Goal: Register for event/course

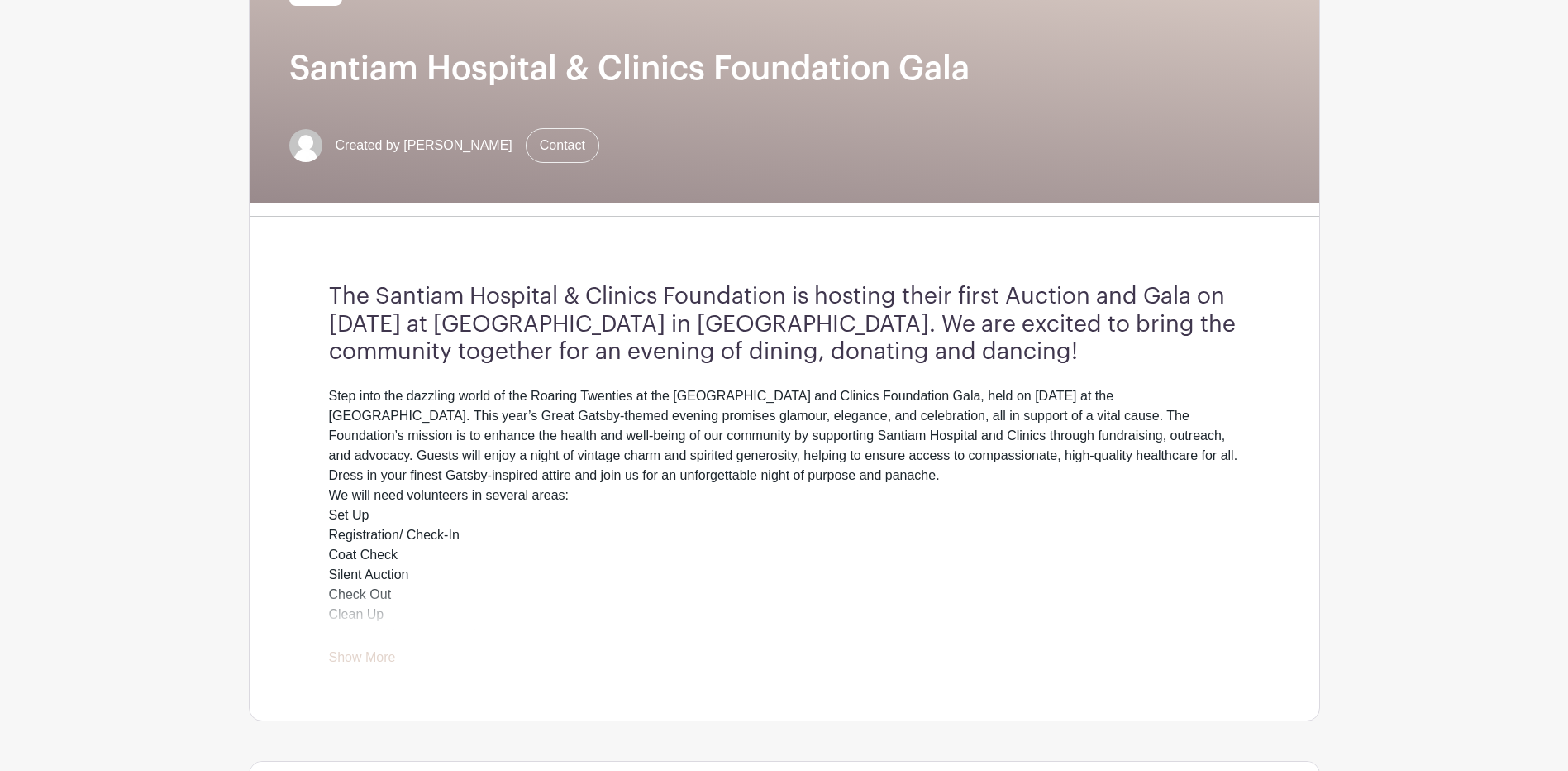
scroll to position [248, 0]
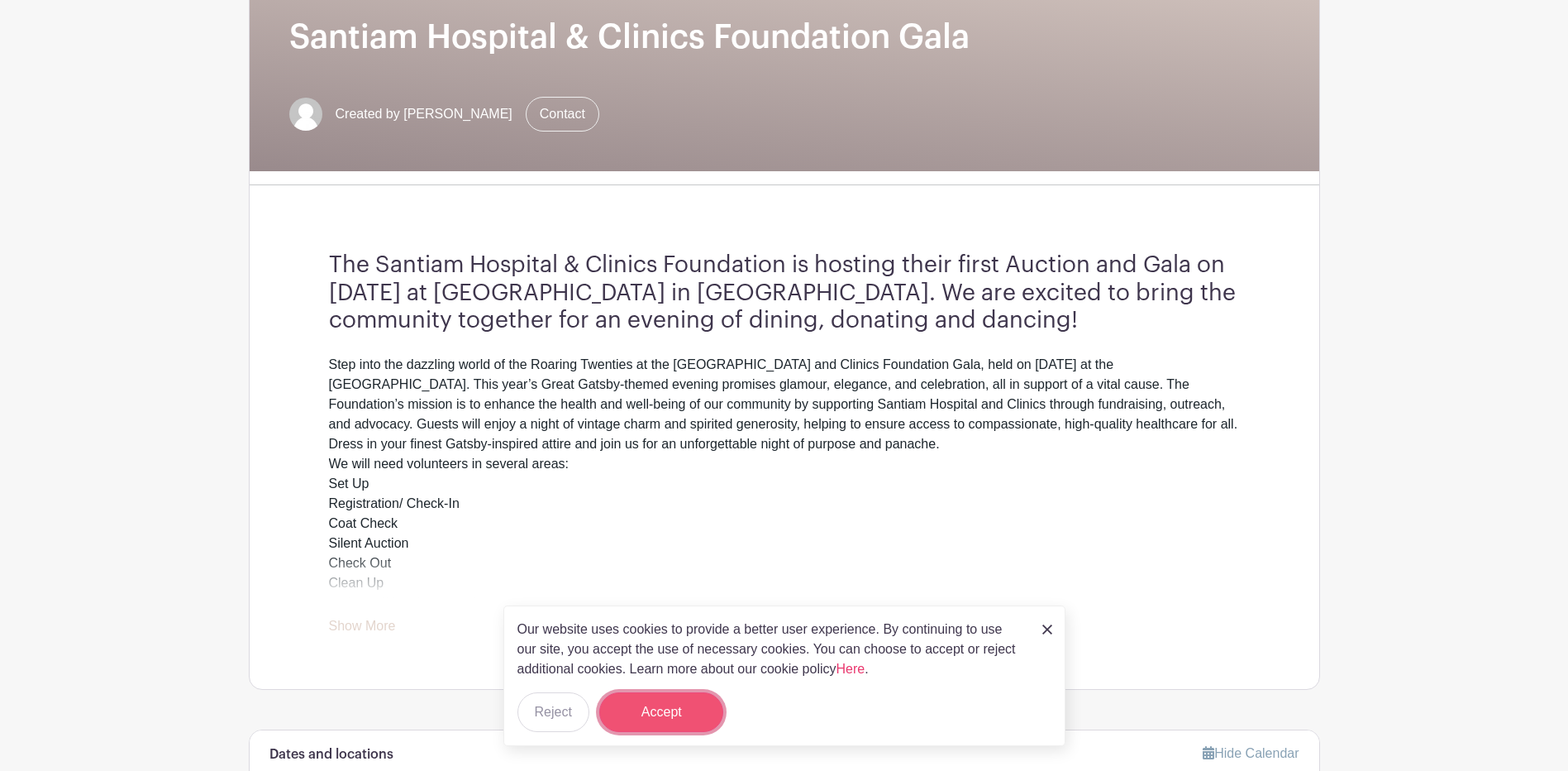
click at [674, 699] on button "Accept" at bounding box center [662, 712] width 124 height 39
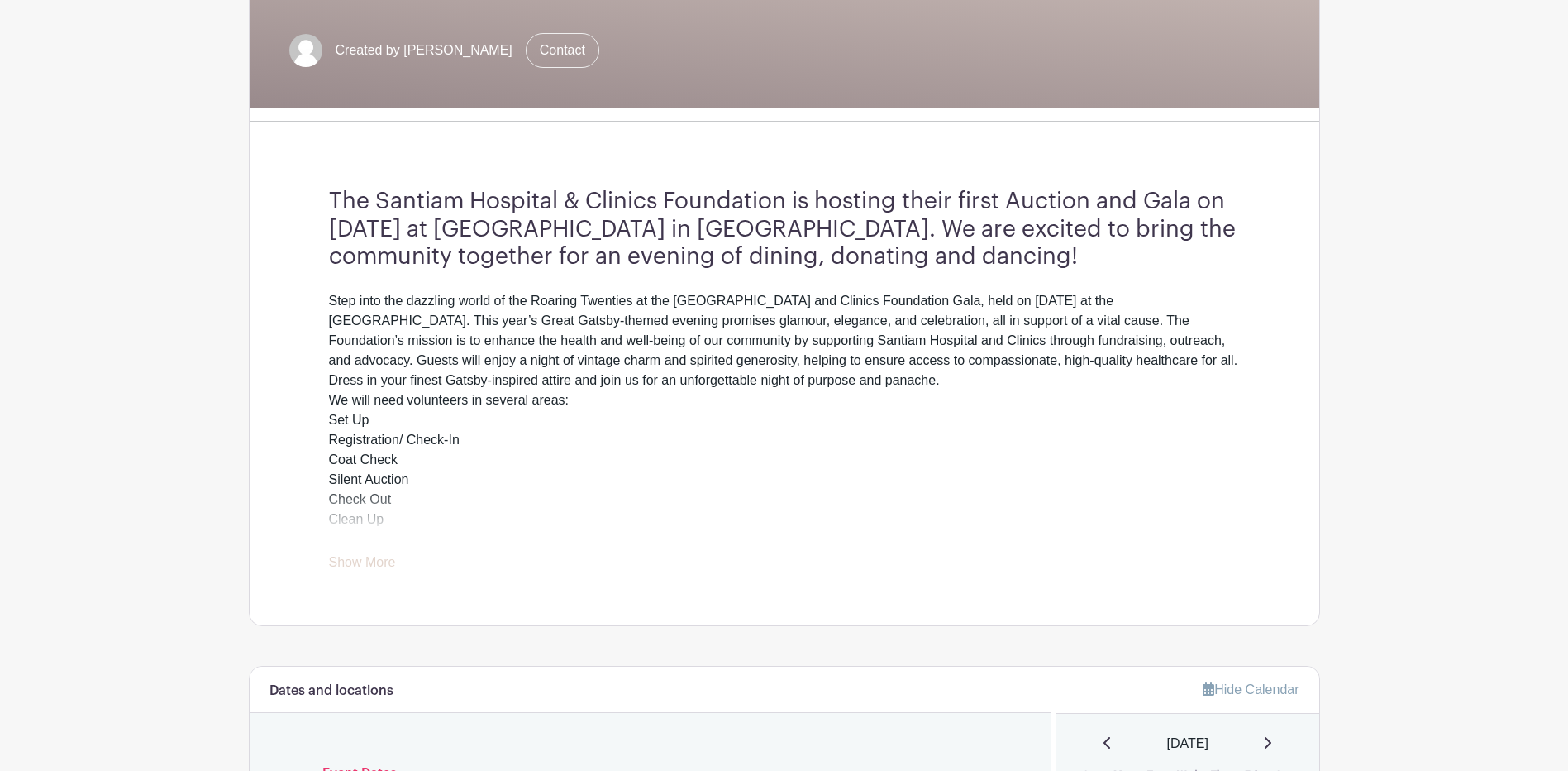
scroll to position [330, 0]
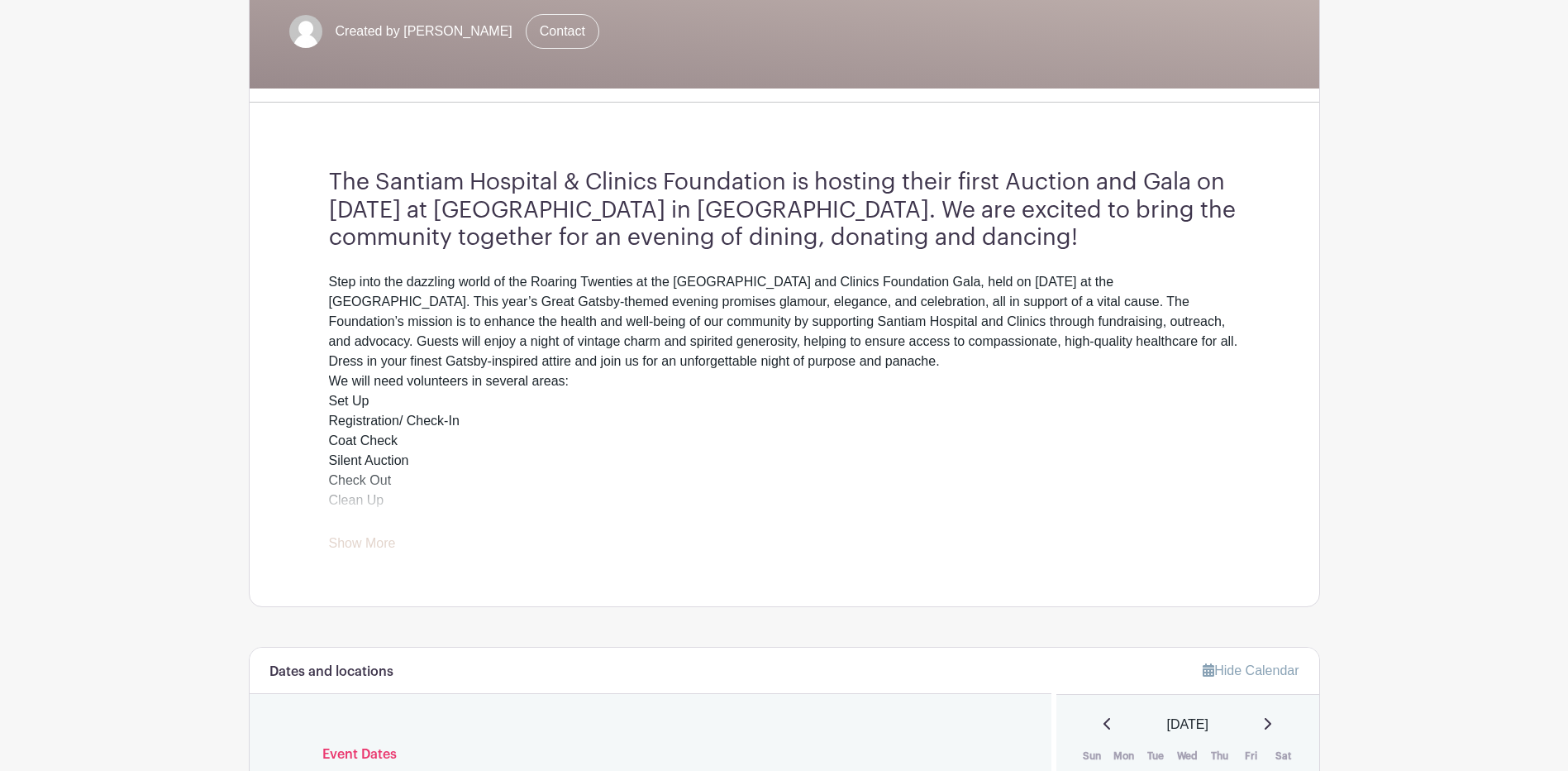
click at [388, 548] on link "Show More" at bounding box center [362, 546] width 67 height 21
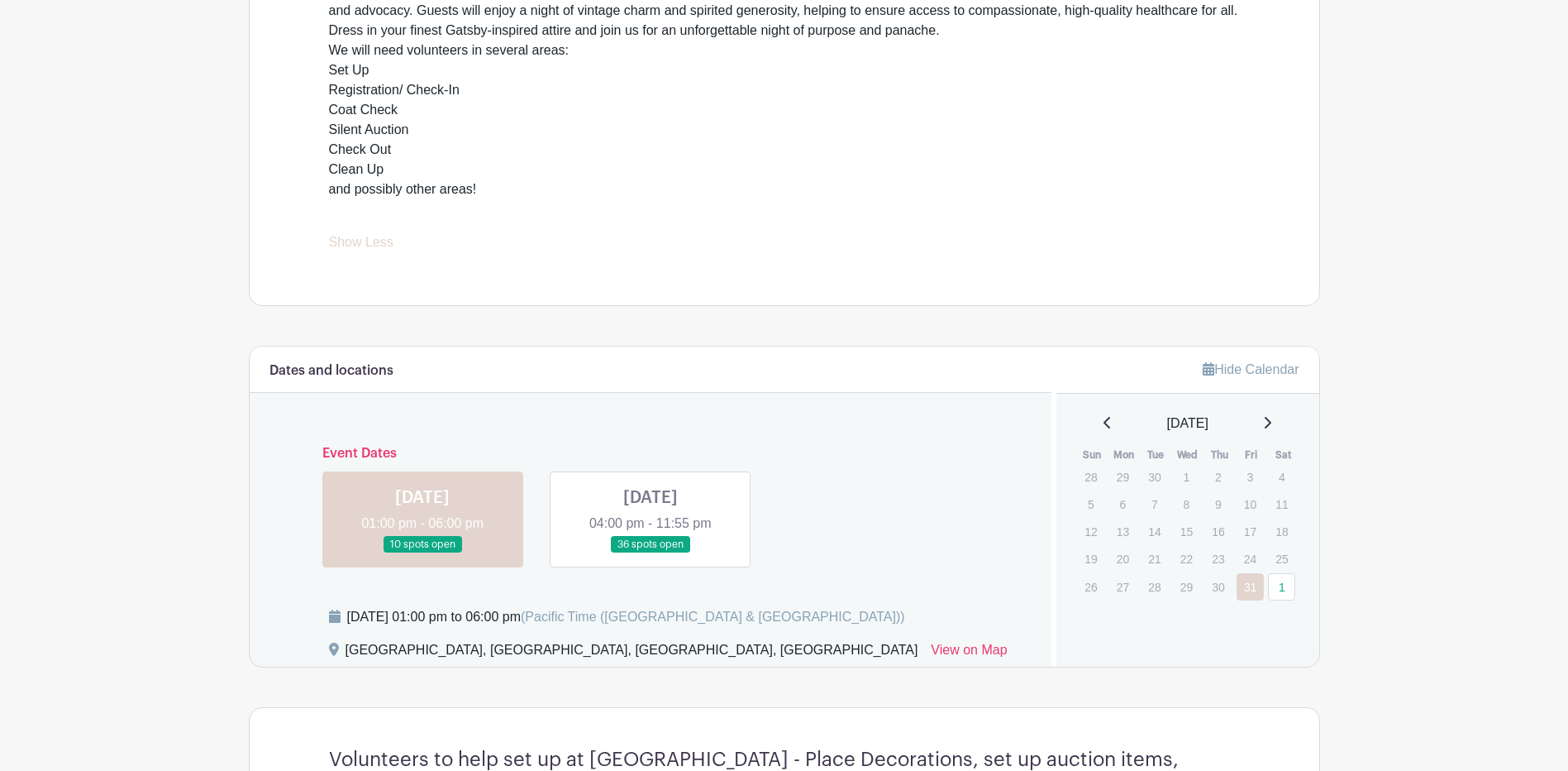
scroll to position [744, 0]
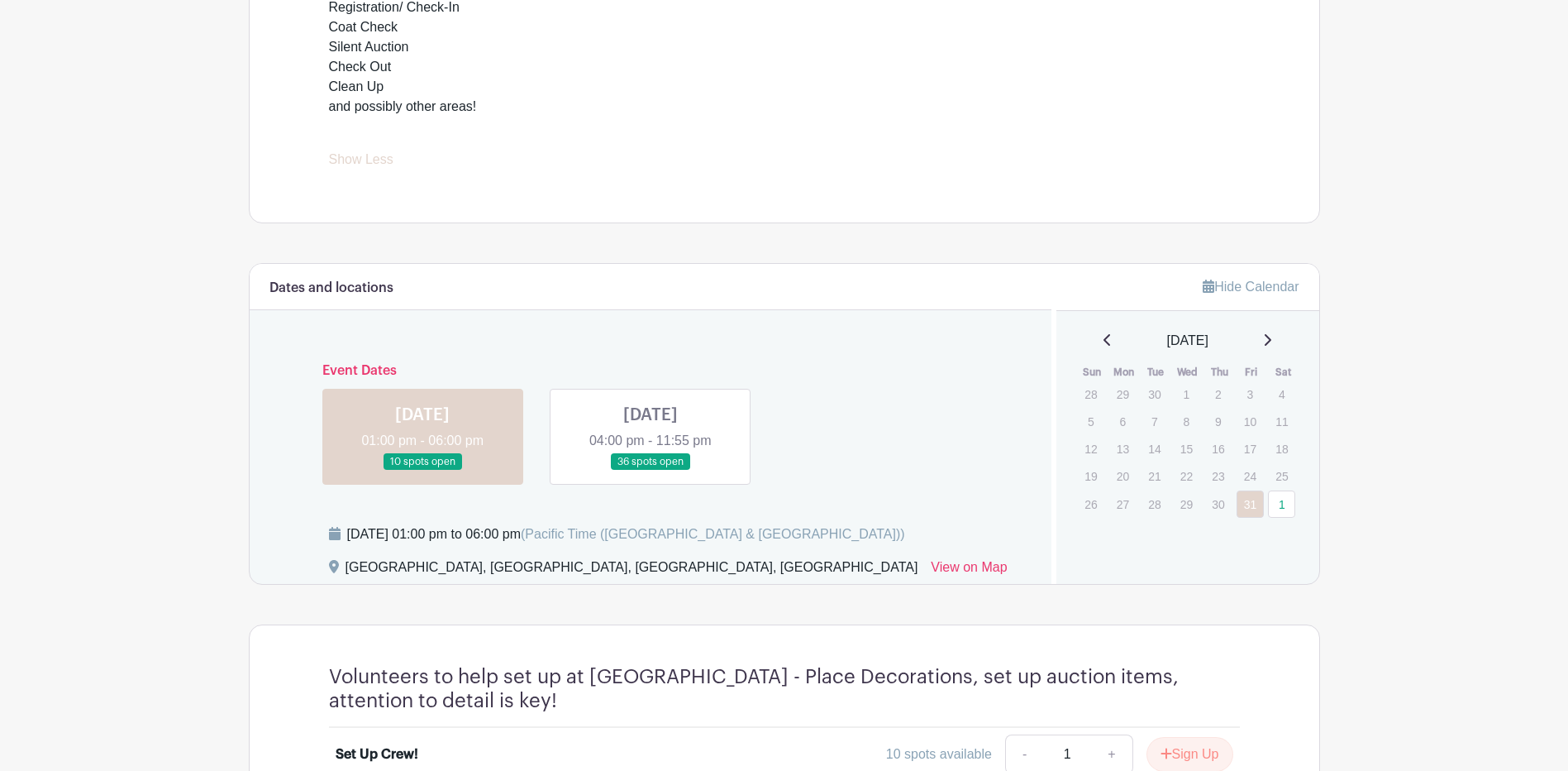
click at [650, 470] on link at bounding box center [650, 470] width 0 height 0
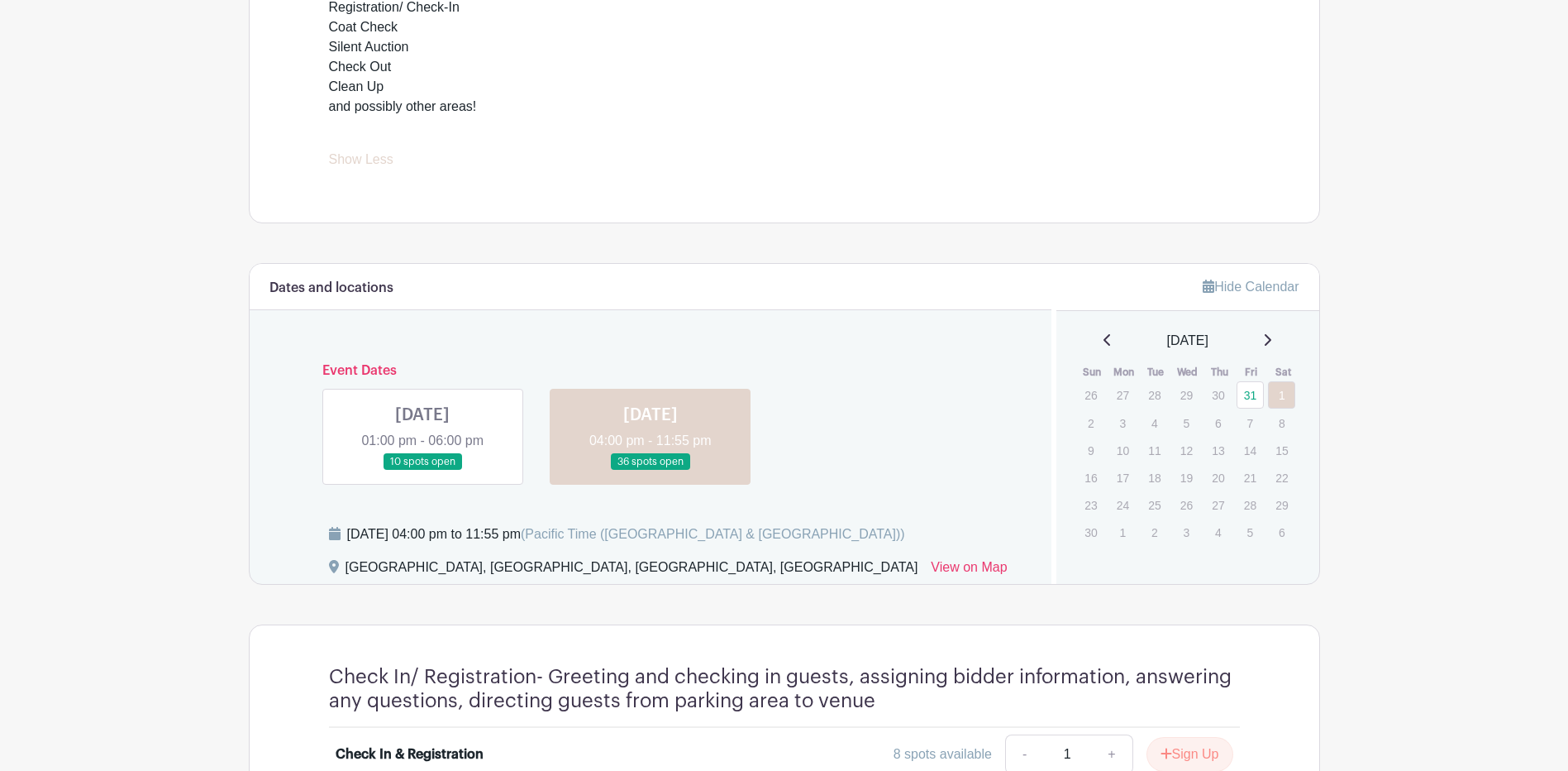
click at [650, 470] on link at bounding box center [650, 470] width 0 height 0
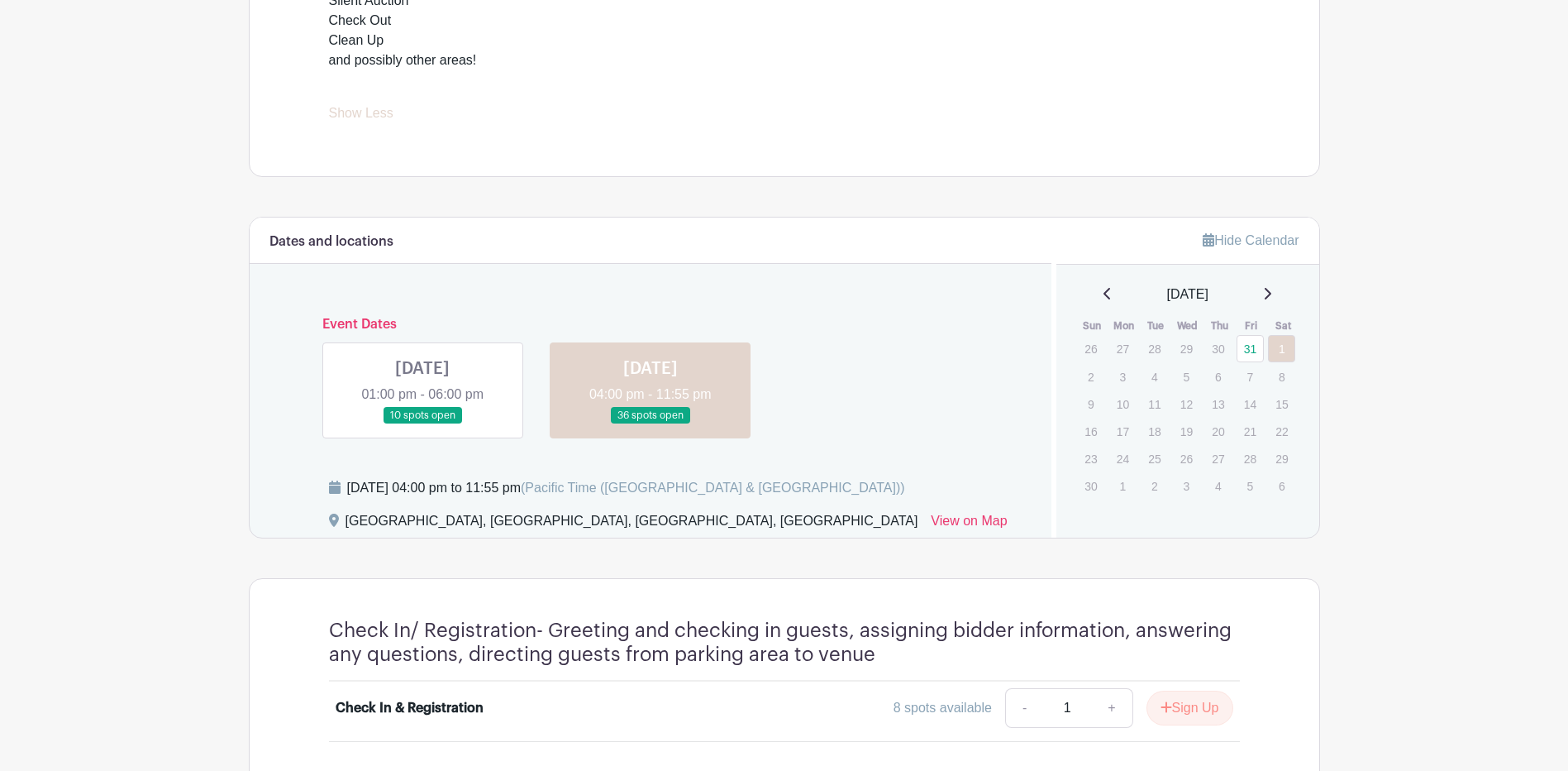
scroll to position [806, 0]
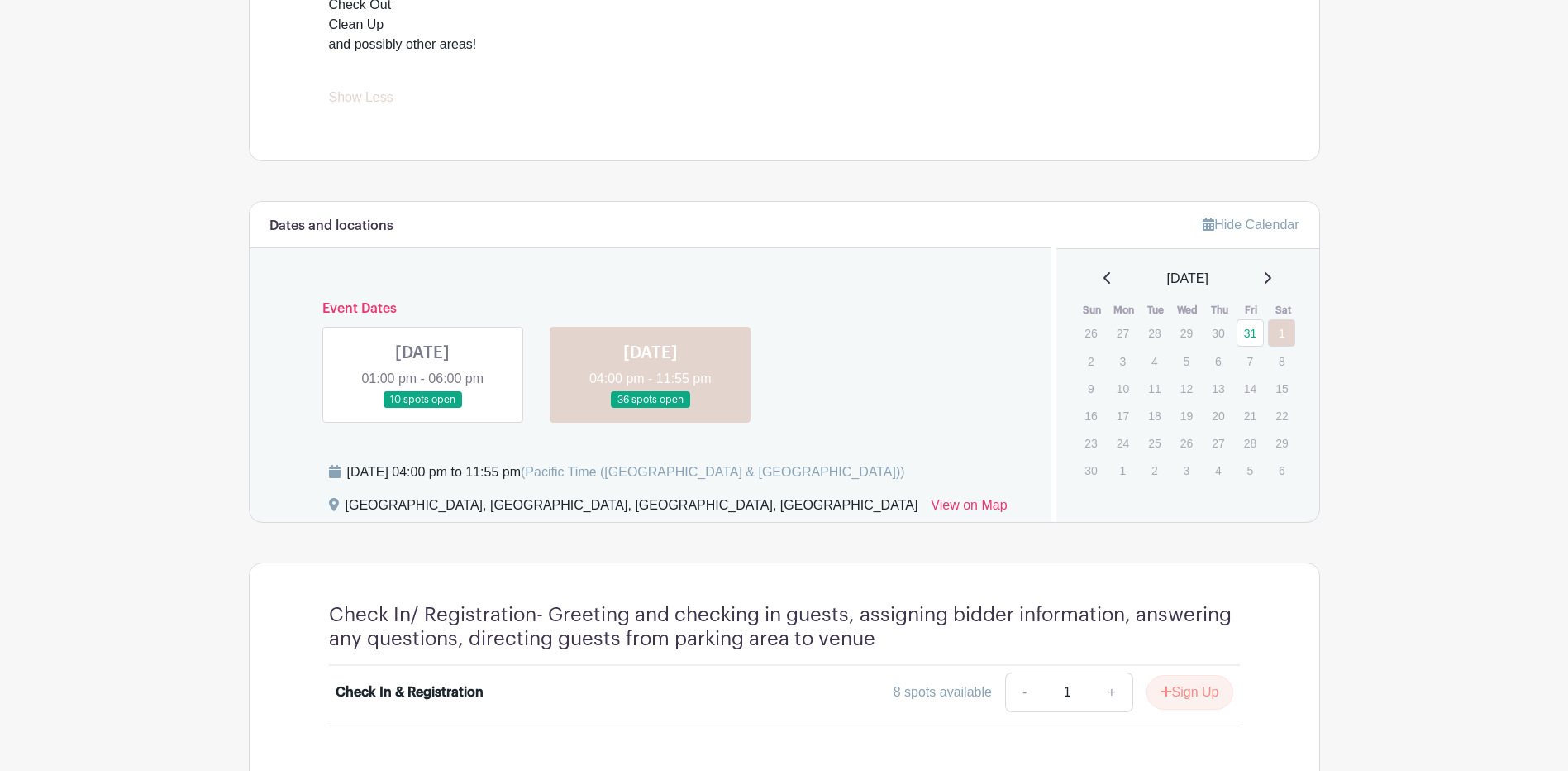
click at [650, 408] on link at bounding box center [650, 408] width 0 height 0
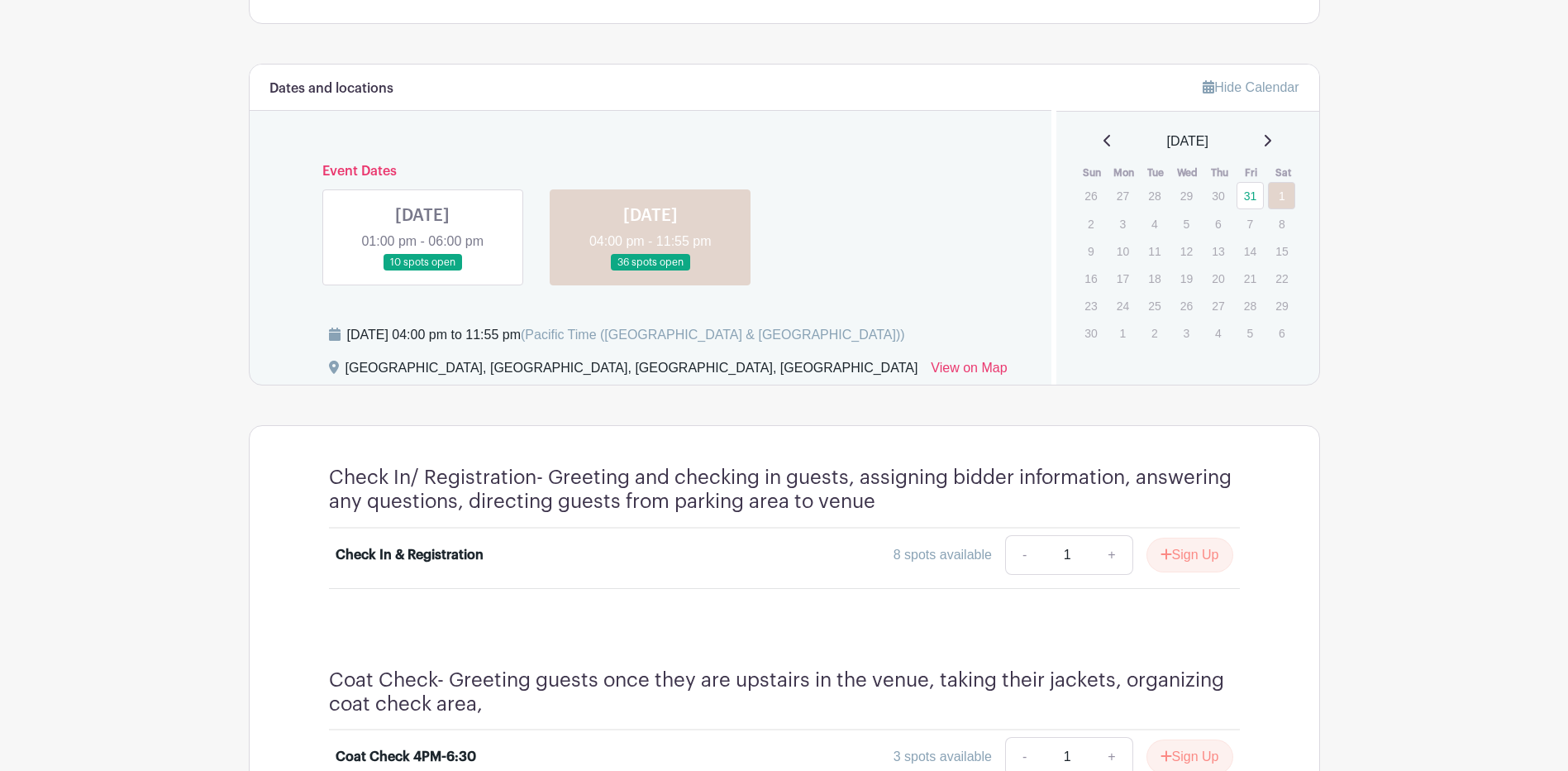
scroll to position [889, 0]
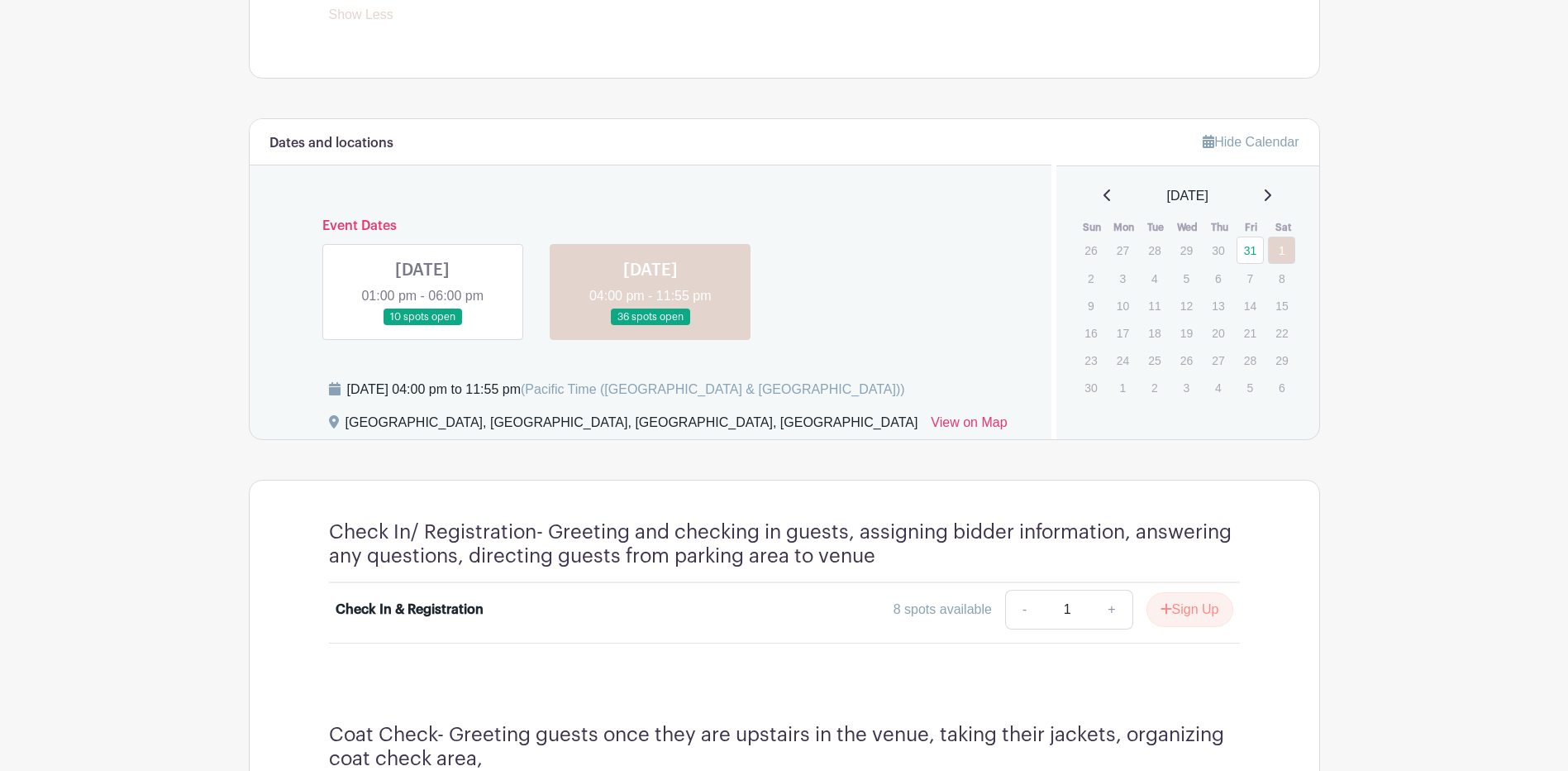
click at [422, 326] on link at bounding box center [422, 326] width 0 height 0
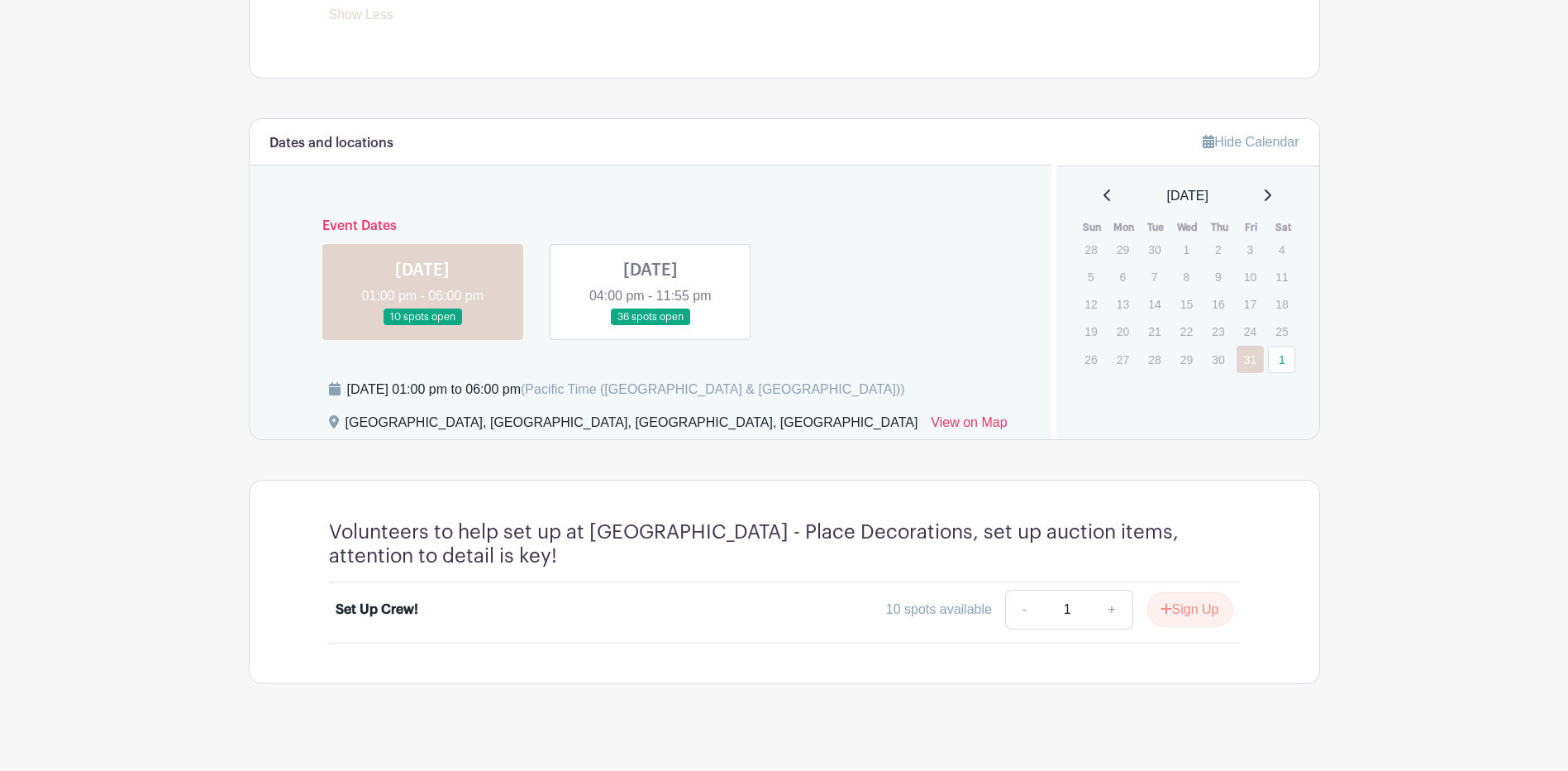
scroll to position [906, 0]
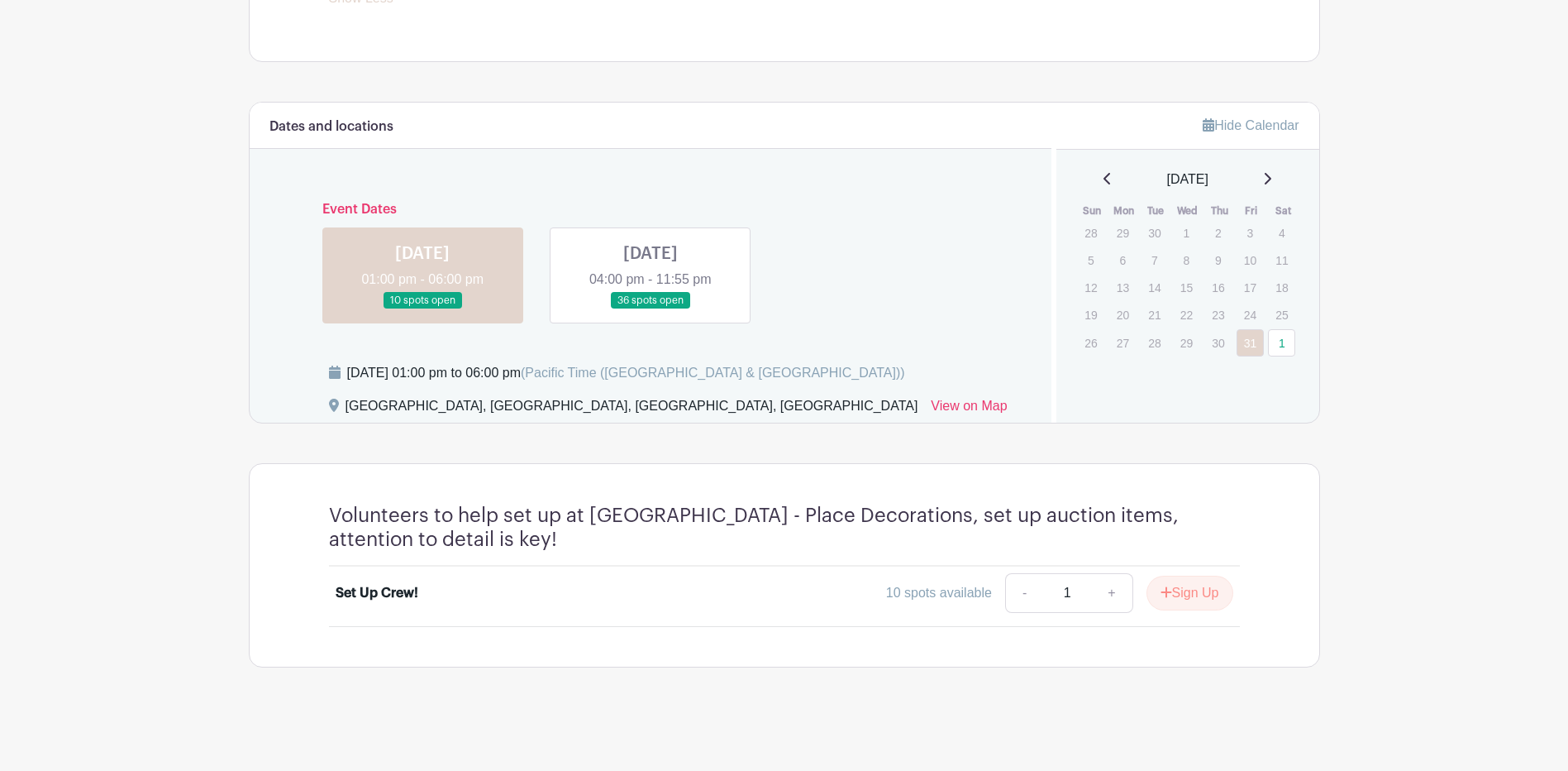
click at [650, 309] on link at bounding box center [650, 309] width 0 height 0
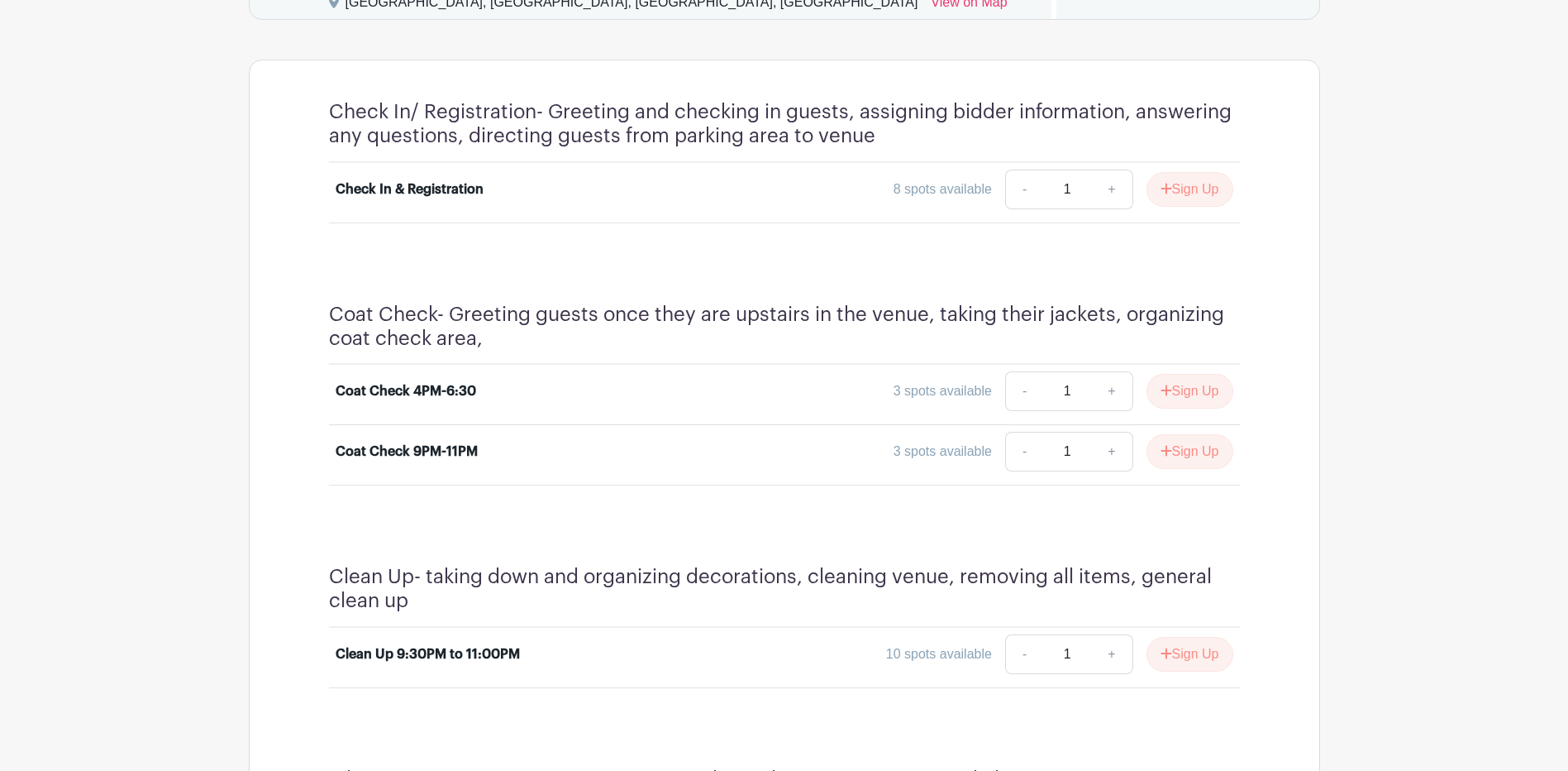
scroll to position [1219, 0]
